Goal: Find specific page/section: Find specific page/section

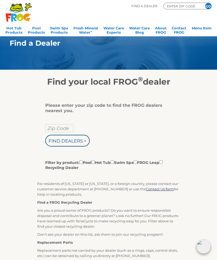
click at [56, 129] on input "Zip Code" at bounding box center [59, 128] width 28 height 8
type input "Zip Code"
click at [66, 130] on input "text" at bounding box center [59, 128] width 28 height 8
type input "46825"
click at [77, 145] on input "Find Dealers >" at bounding box center [67, 141] width 44 height 12
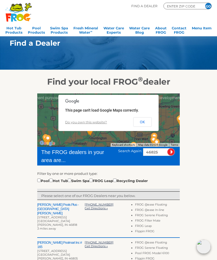
click at [199, 142] on div "To navigate the map with touch gestures double-tap and hold your finger on the …" at bounding box center [108, 256] width 213 height 339
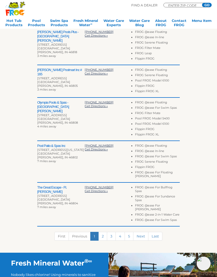
scroll to position [173, 0]
click at [102, 234] on link "2" at bounding box center [102, 236] width 9 height 9
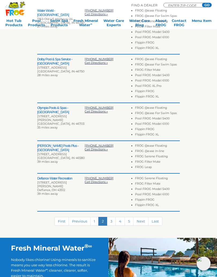
scroll to position [194, 0]
click at [93, 222] on link "1" at bounding box center [94, 221] width 8 height 9
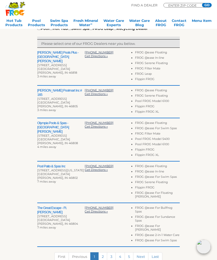
scroll to position [152, 0]
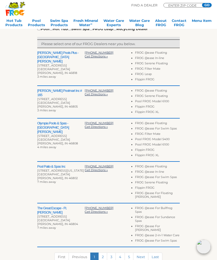
click at [70, 55] on h2 "Tredway Pools Plus - Fort Wayne" at bounding box center [60, 57] width 47 height 13
click at [51, 51] on div "Tredway Pools Plus - Fort Wayne 8301 Lima Rd Fort Wayne, IN 46818 3 miles away …" at bounding box center [108, 67] width 142 height 38
click at [51, 55] on h2 "Tredway Pools Plus - Fort Wayne" at bounding box center [60, 57] width 47 height 13
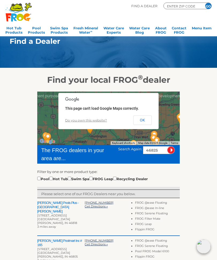
scroll to position [0, 0]
